Goal: Find specific page/section: Find specific page/section

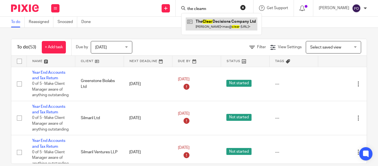
type input "the clearm"
click at [196, 23] on link at bounding box center [221, 23] width 72 height 13
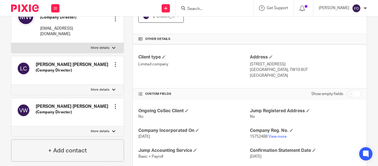
scroll to position [166, 0]
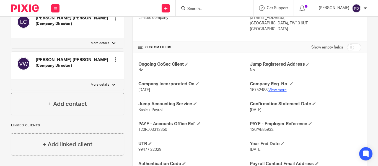
click at [274, 88] on link "View more" at bounding box center [277, 90] width 18 height 4
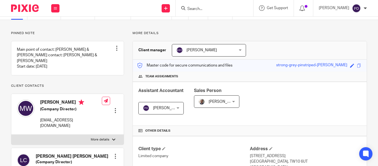
scroll to position [28, 0]
